Goal: Check status

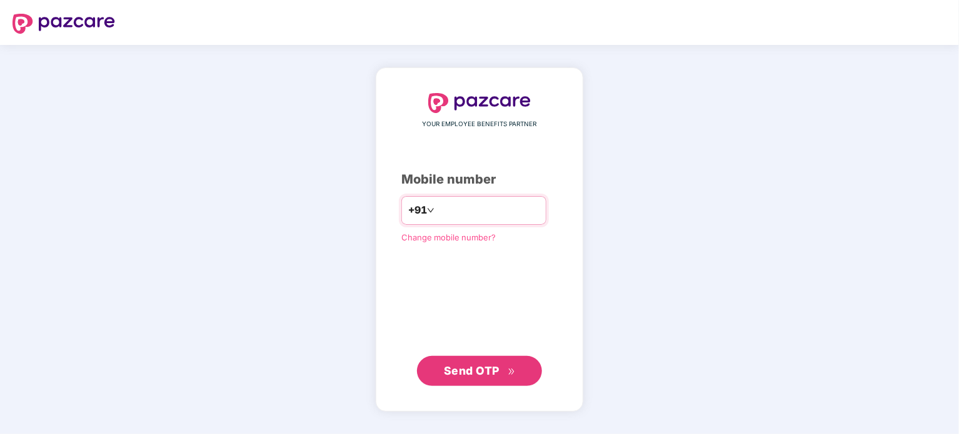
click at [455, 208] on input "number" at bounding box center [488, 211] width 102 height 20
type input "**********"
click at [522, 368] on button "Send OTP" at bounding box center [479, 371] width 125 height 30
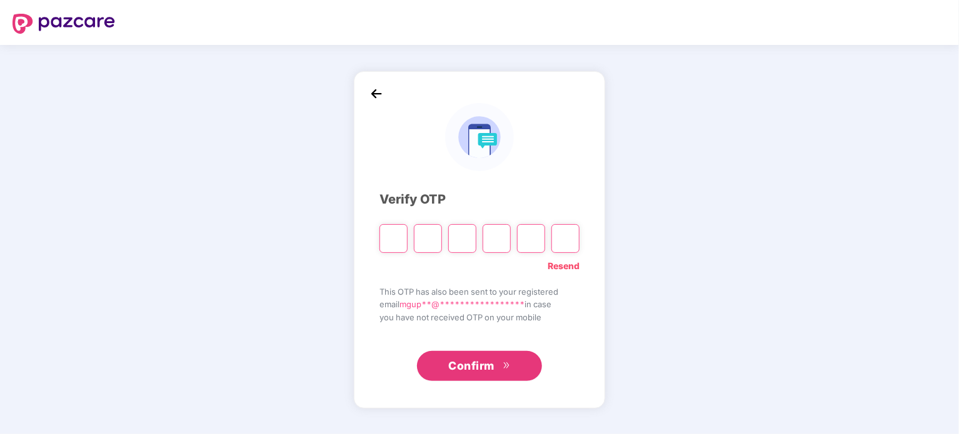
type input "*"
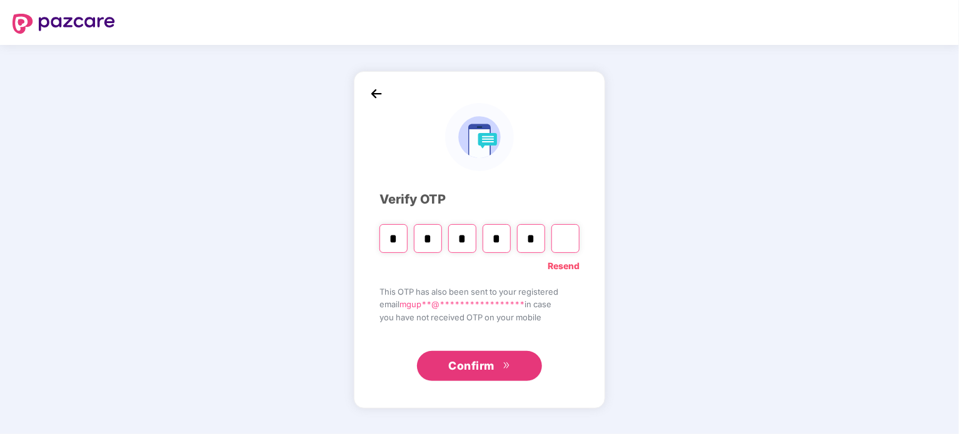
type input "*"
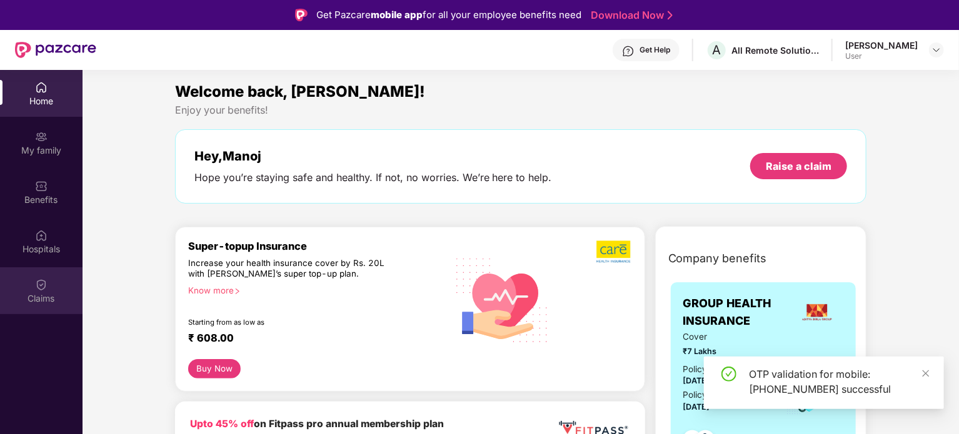
click at [47, 274] on div "Claims" at bounding box center [41, 290] width 82 height 47
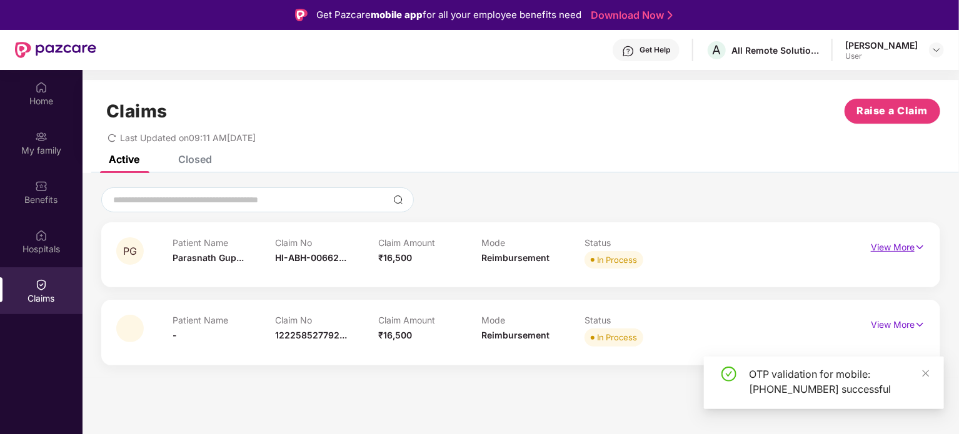
click at [907, 246] on p "View More" at bounding box center [898, 245] width 54 height 17
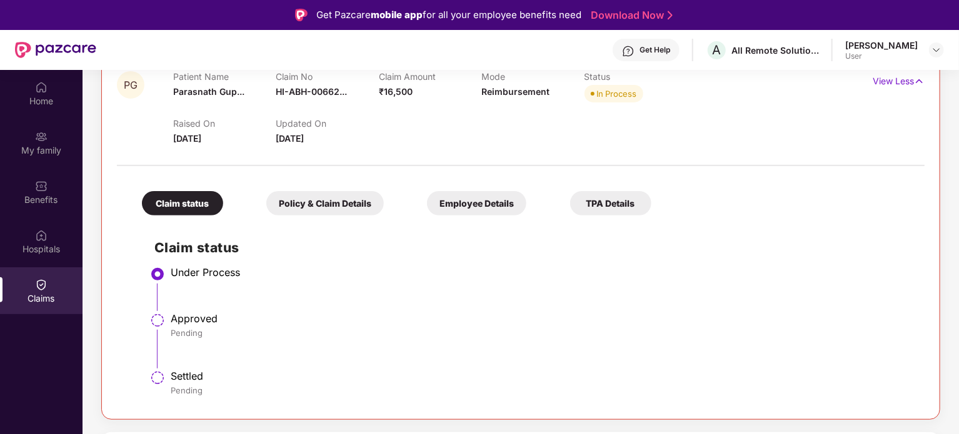
scroll to position [172, 0]
